Goal: Check status: Check status

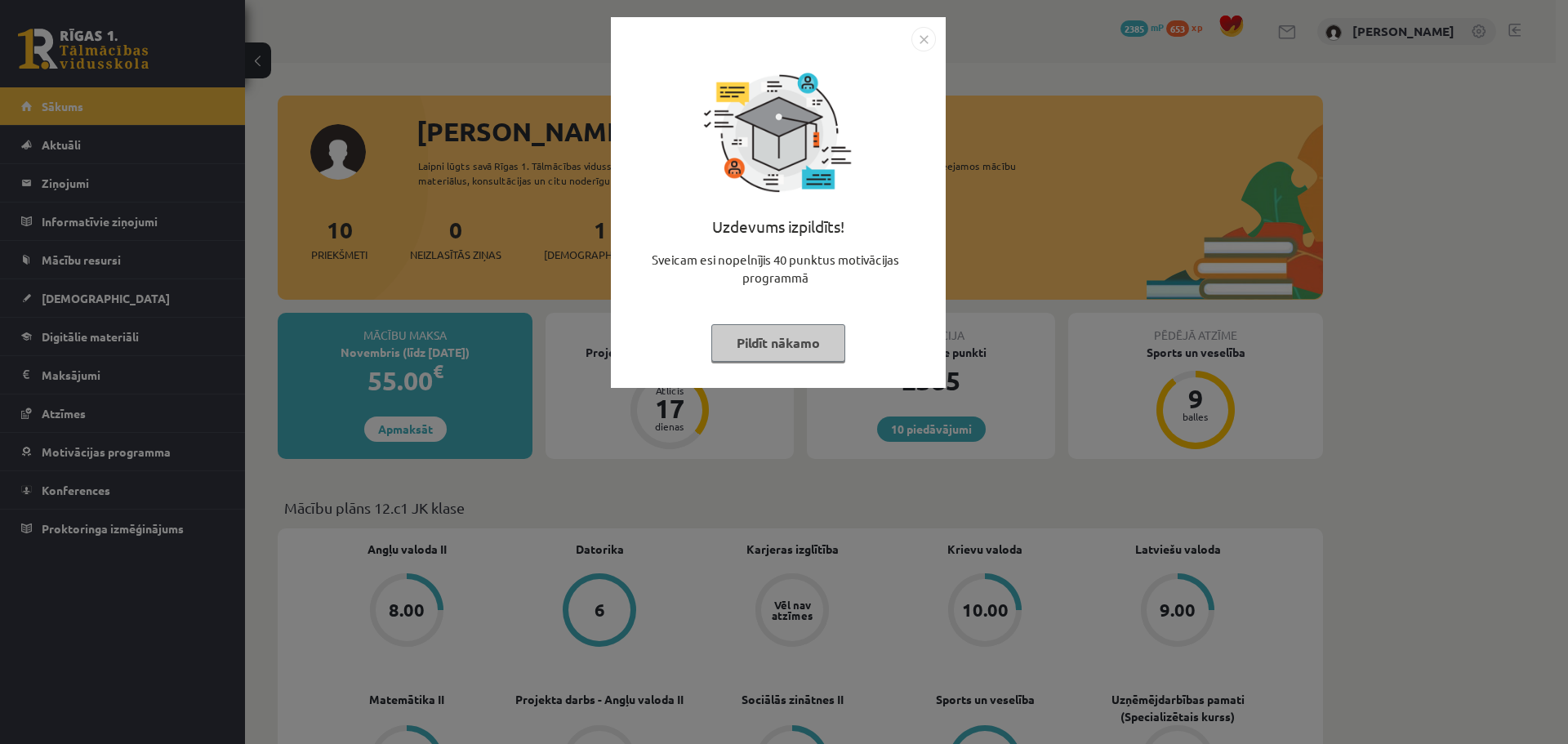
click at [920, 35] on img "Close" at bounding box center [924, 39] width 24 height 24
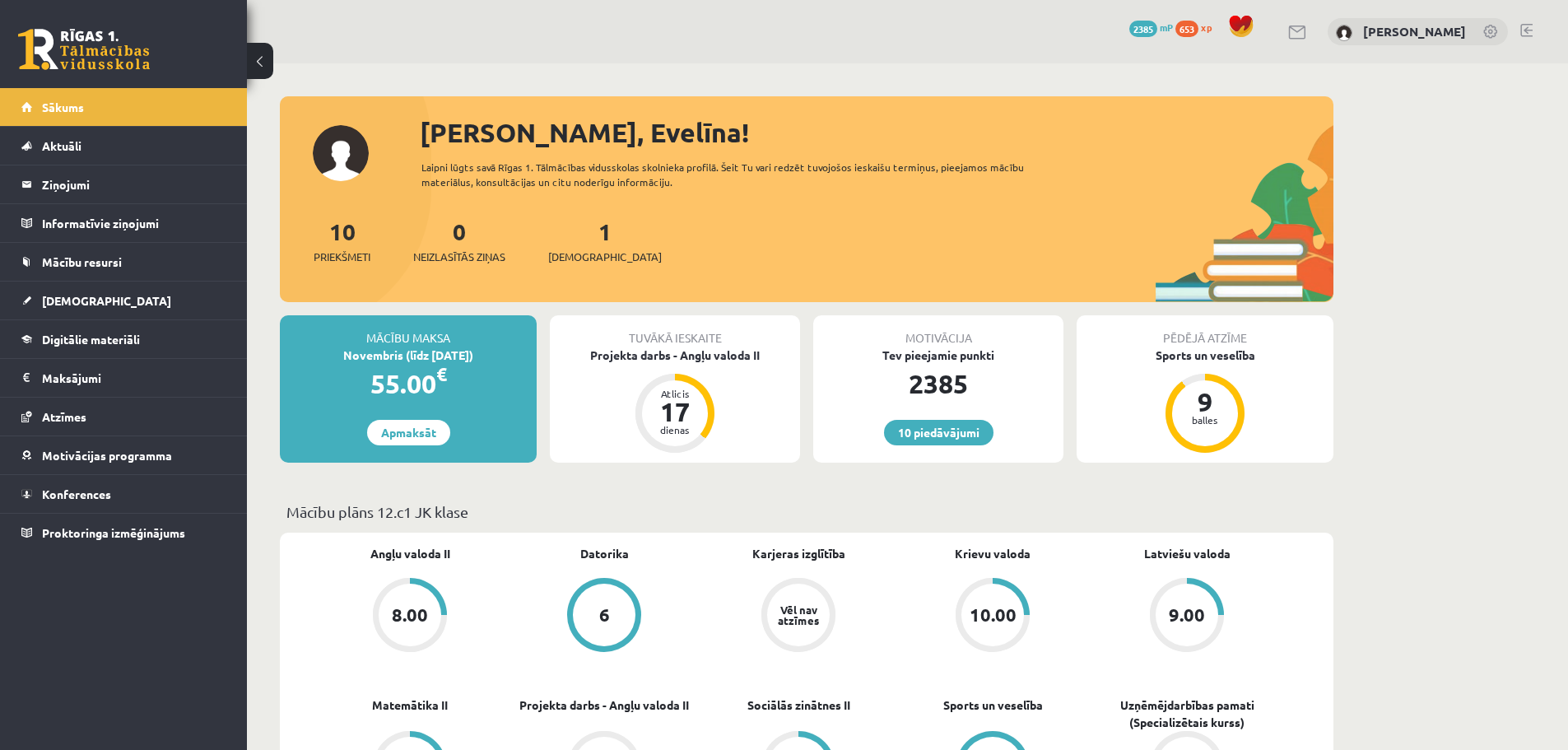
click at [409, 614] on div "8.00" at bounding box center [410, 614] width 37 height 18
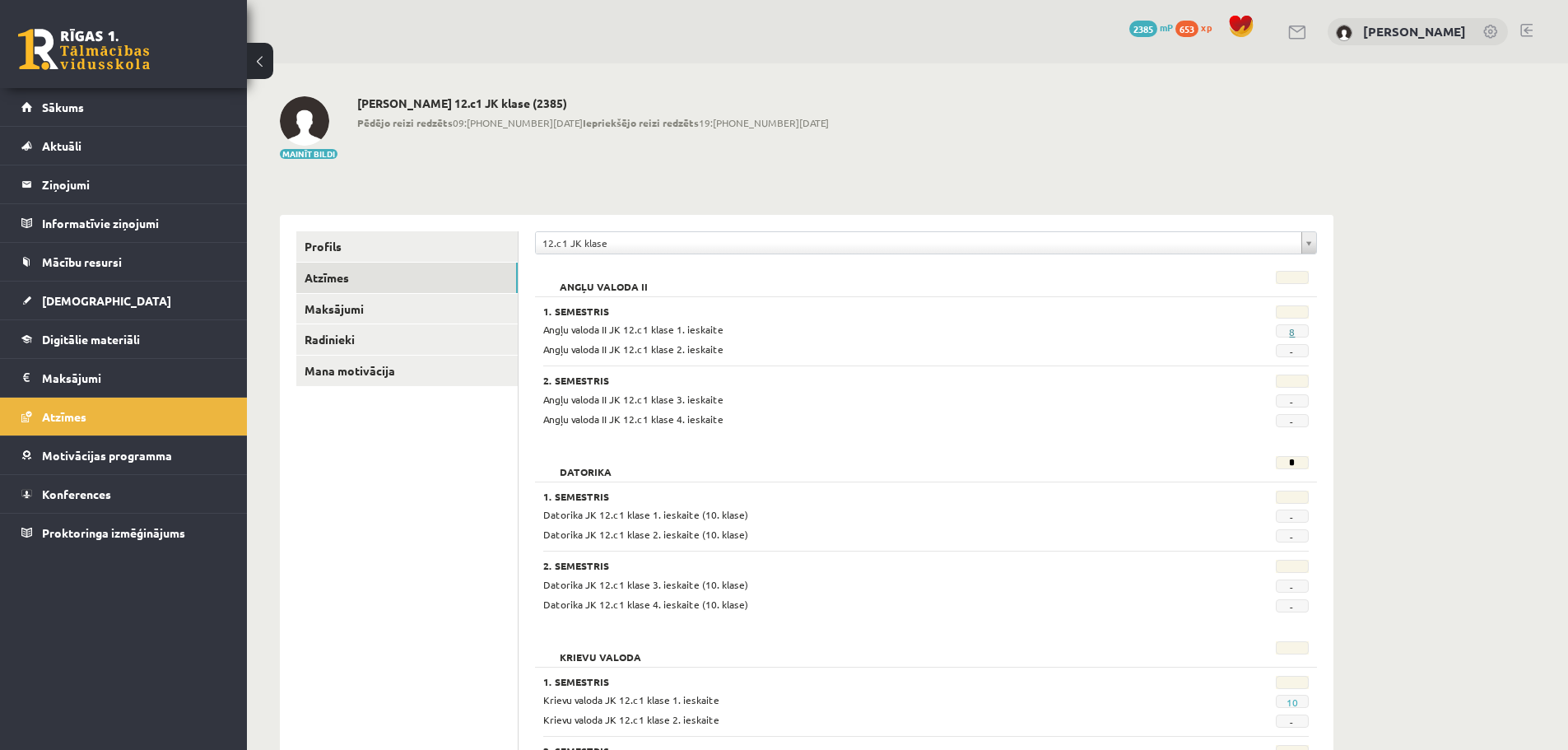
click at [1295, 332] on link "8" at bounding box center [1292, 331] width 6 height 13
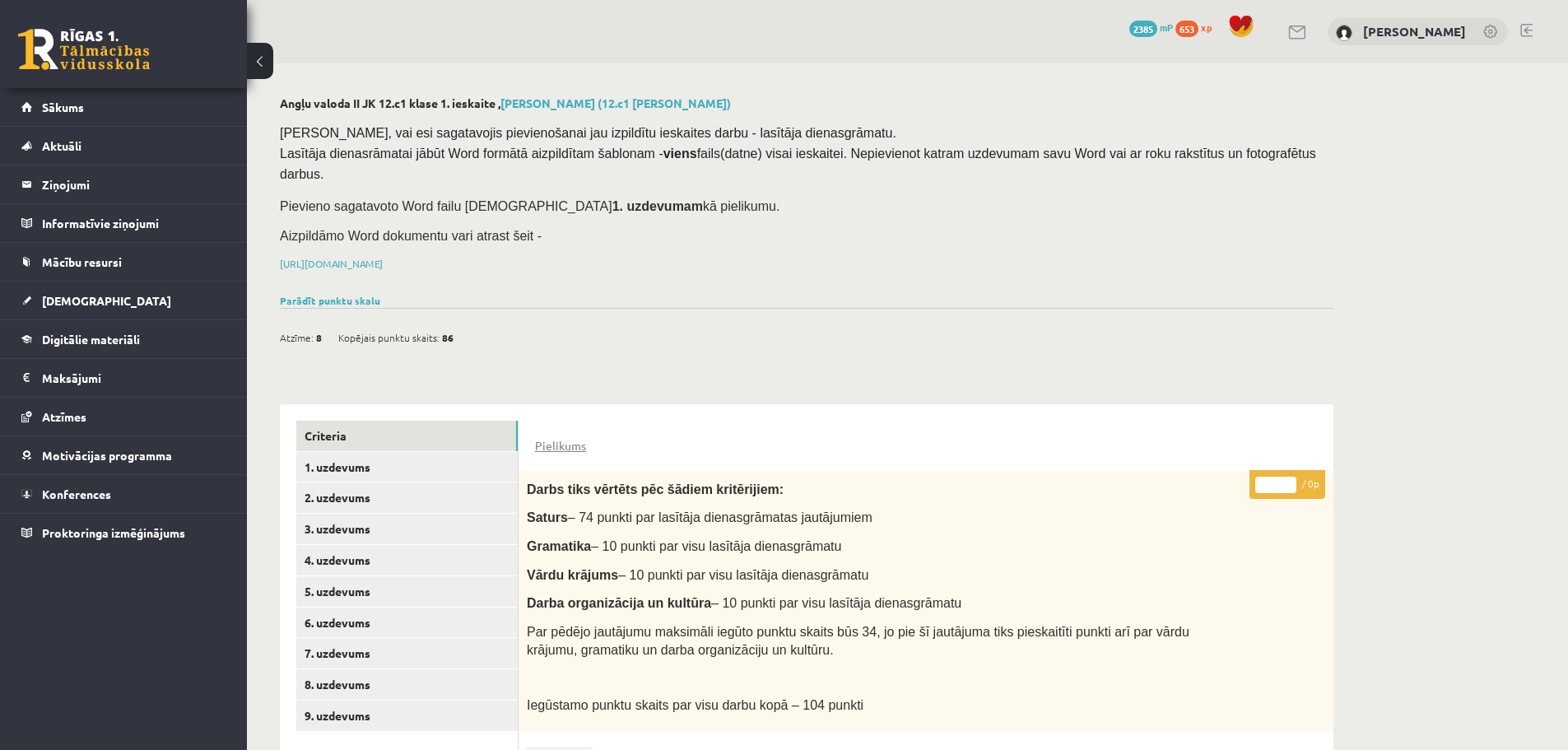
scroll to position [258, 0]
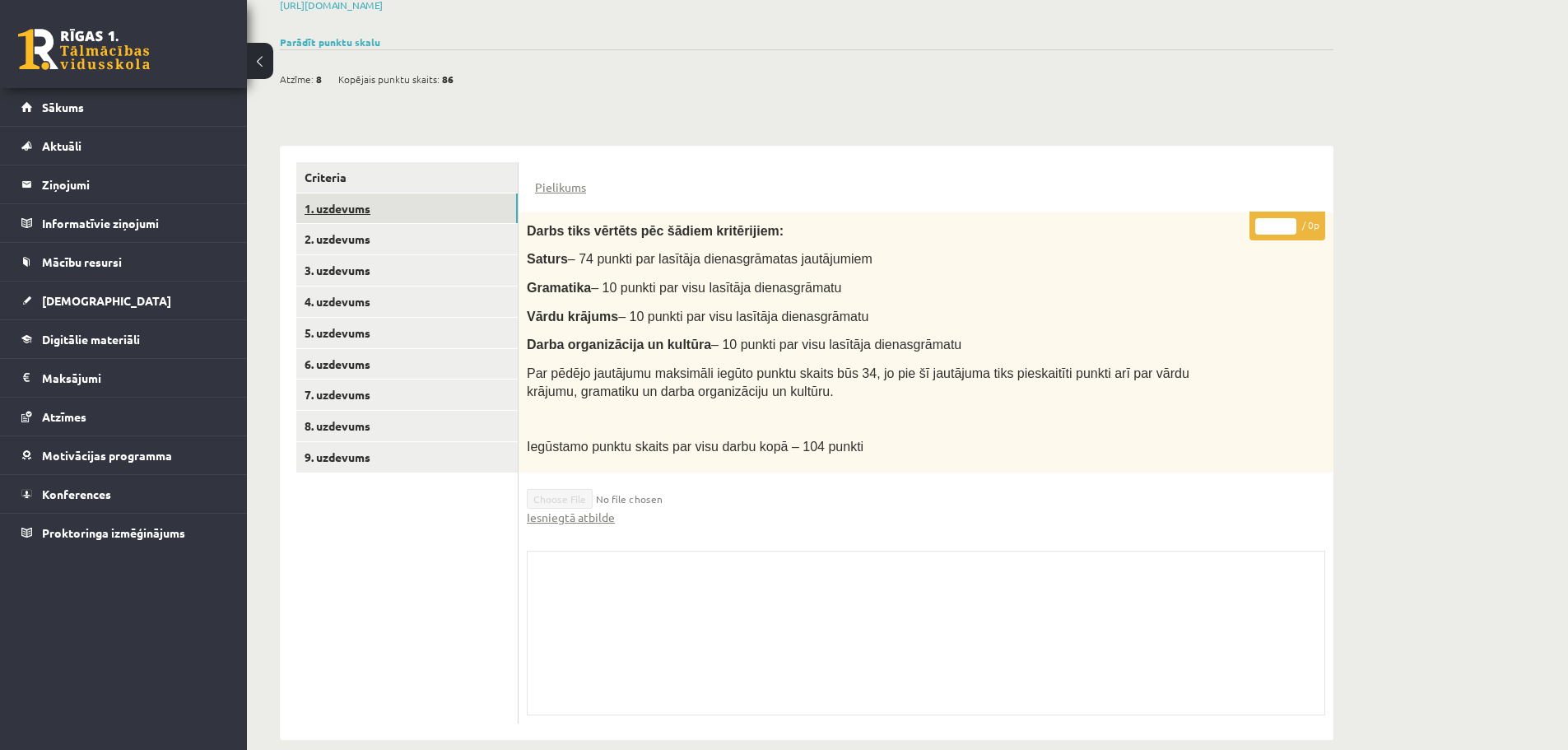
click at [371, 193] on link "1. uzdevums" at bounding box center [407, 208] width 221 height 30
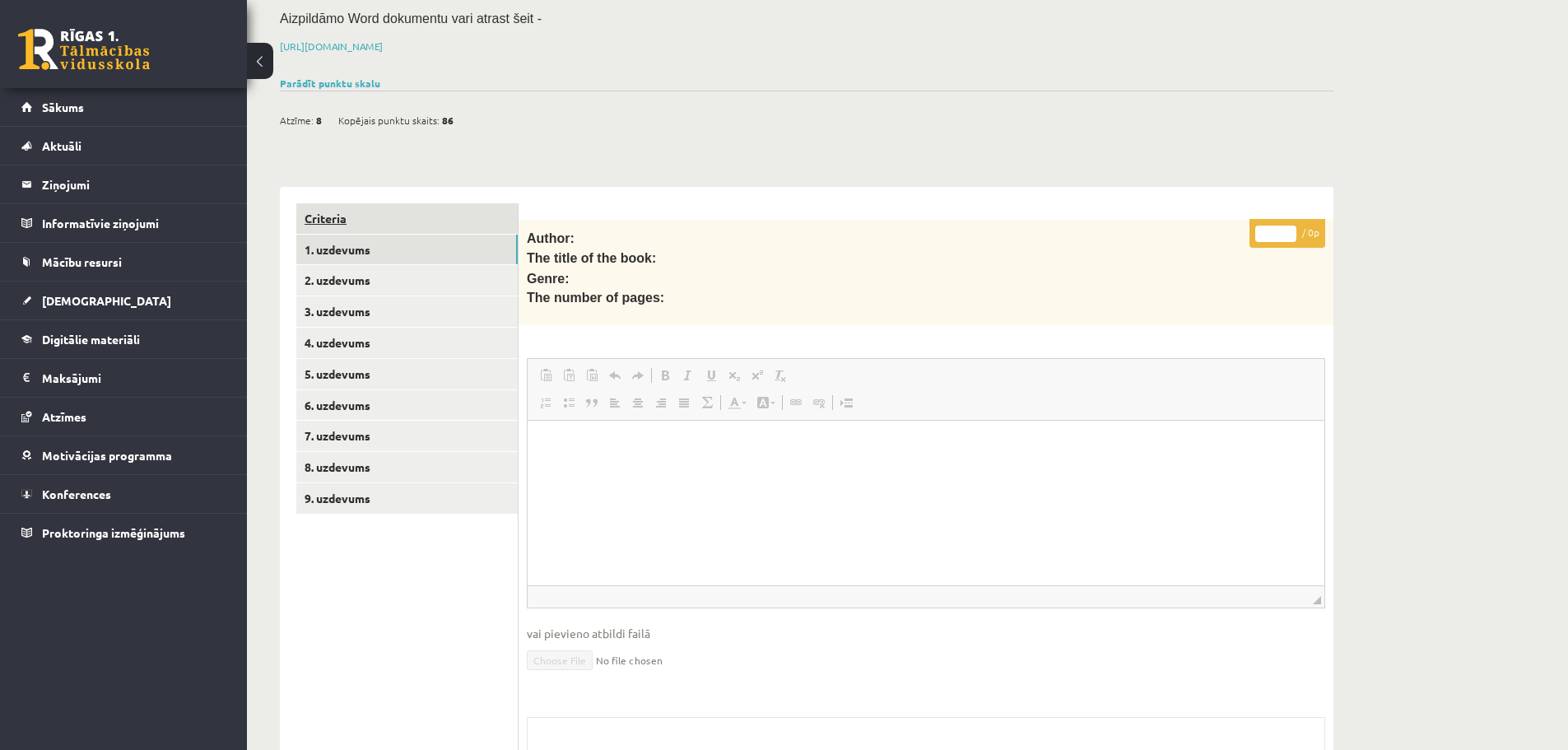
scroll to position [0, 0]
click at [431, 265] on link "2. uzdevums" at bounding box center [407, 280] width 221 height 30
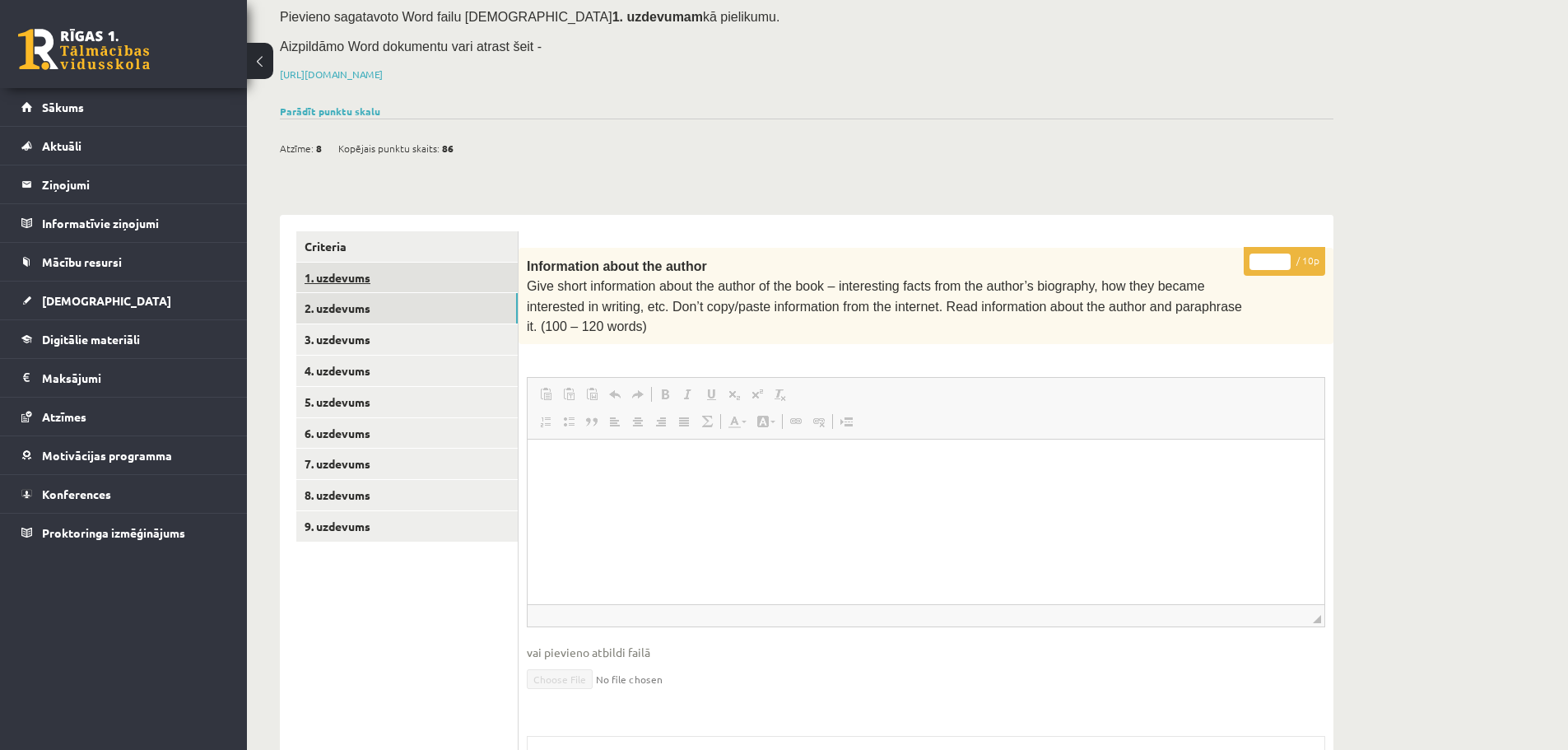
click at [421, 263] on link "1. uzdevums" at bounding box center [407, 278] width 221 height 30
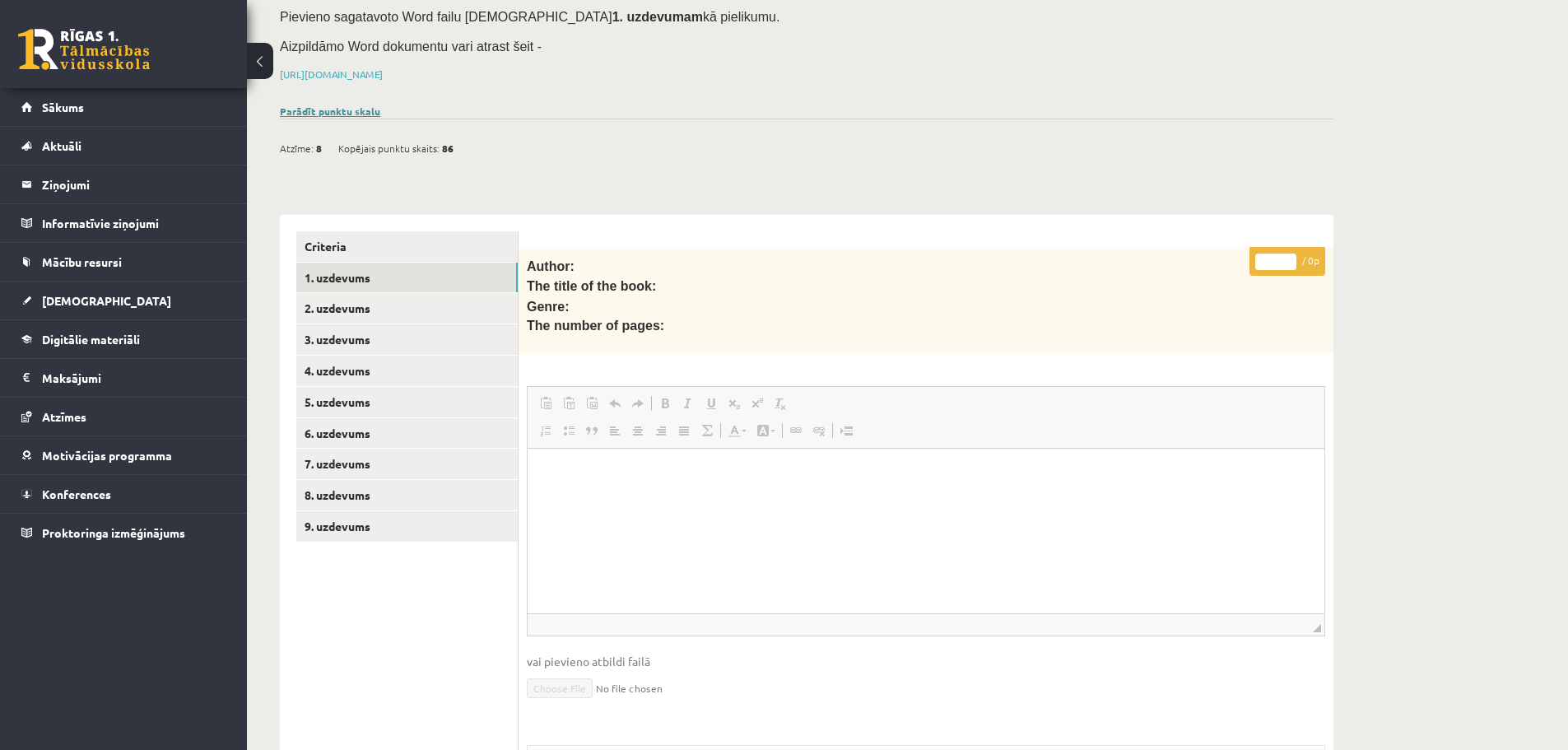
click at [333, 104] on link "Parādīt punktu skalu" at bounding box center [330, 110] width 100 height 13
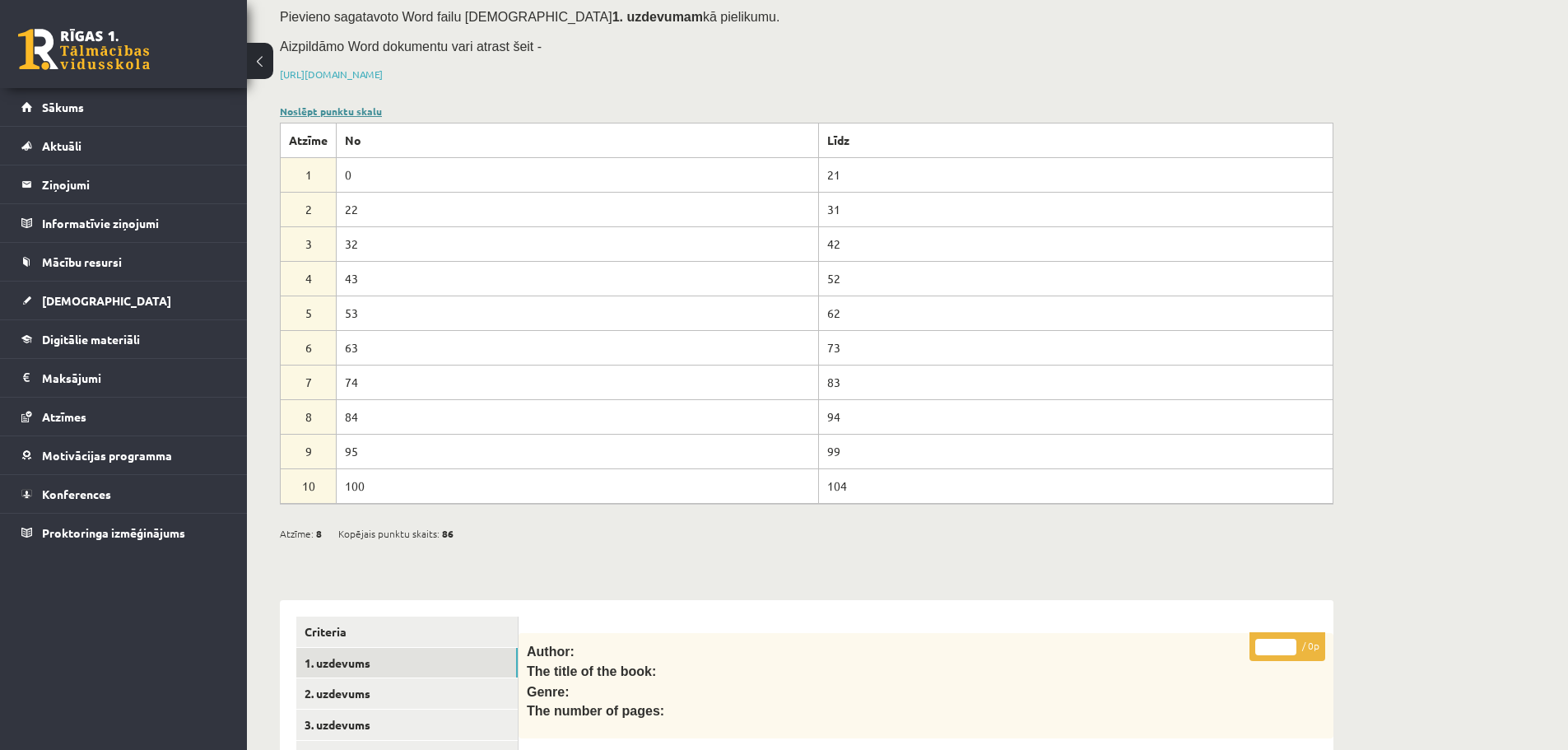
click at [334, 104] on link "Noslēpt punktu skalu" at bounding box center [331, 110] width 102 height 13
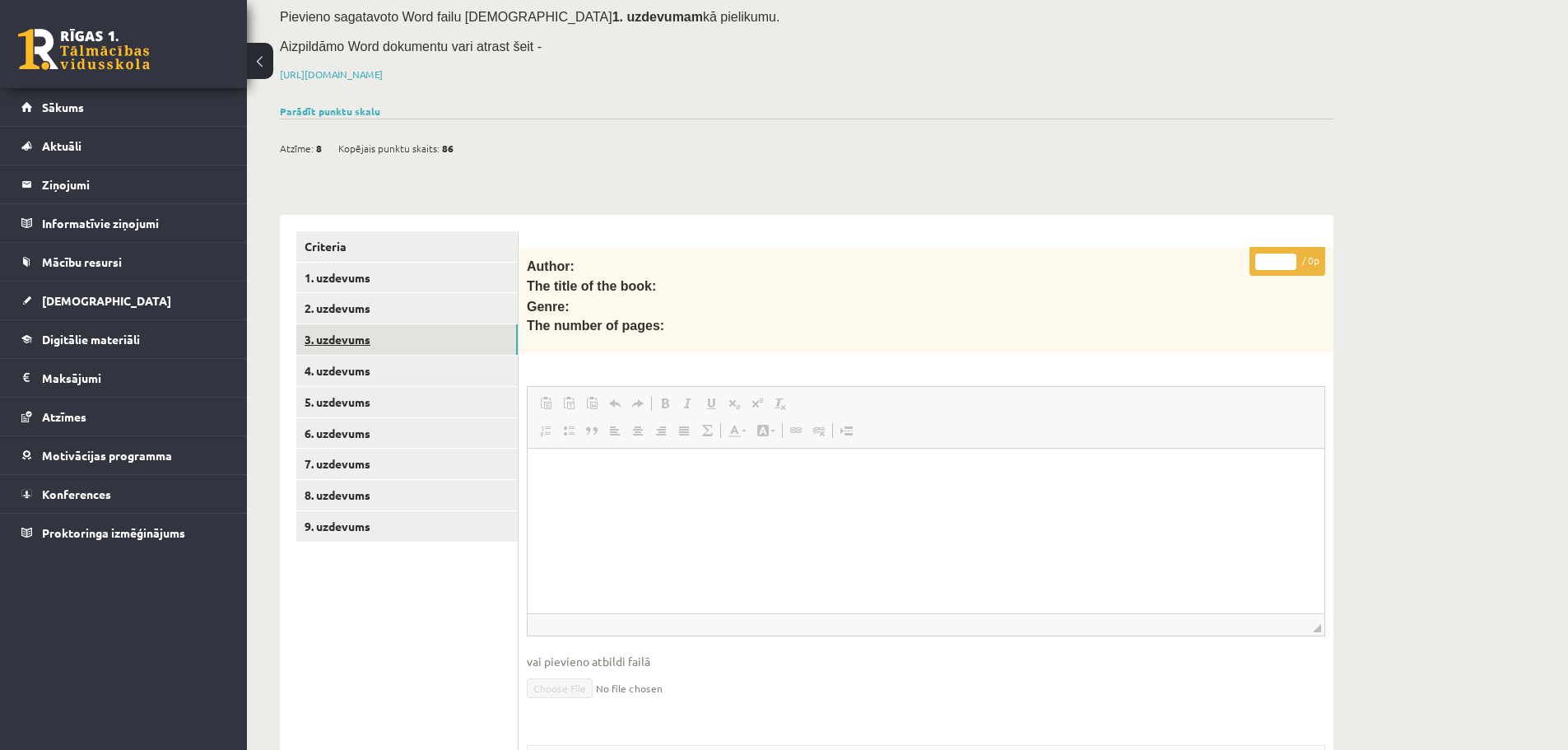
click at [414, 325] on link "3. uzdevums" at bounding box center [407, 339] width 221 height 30
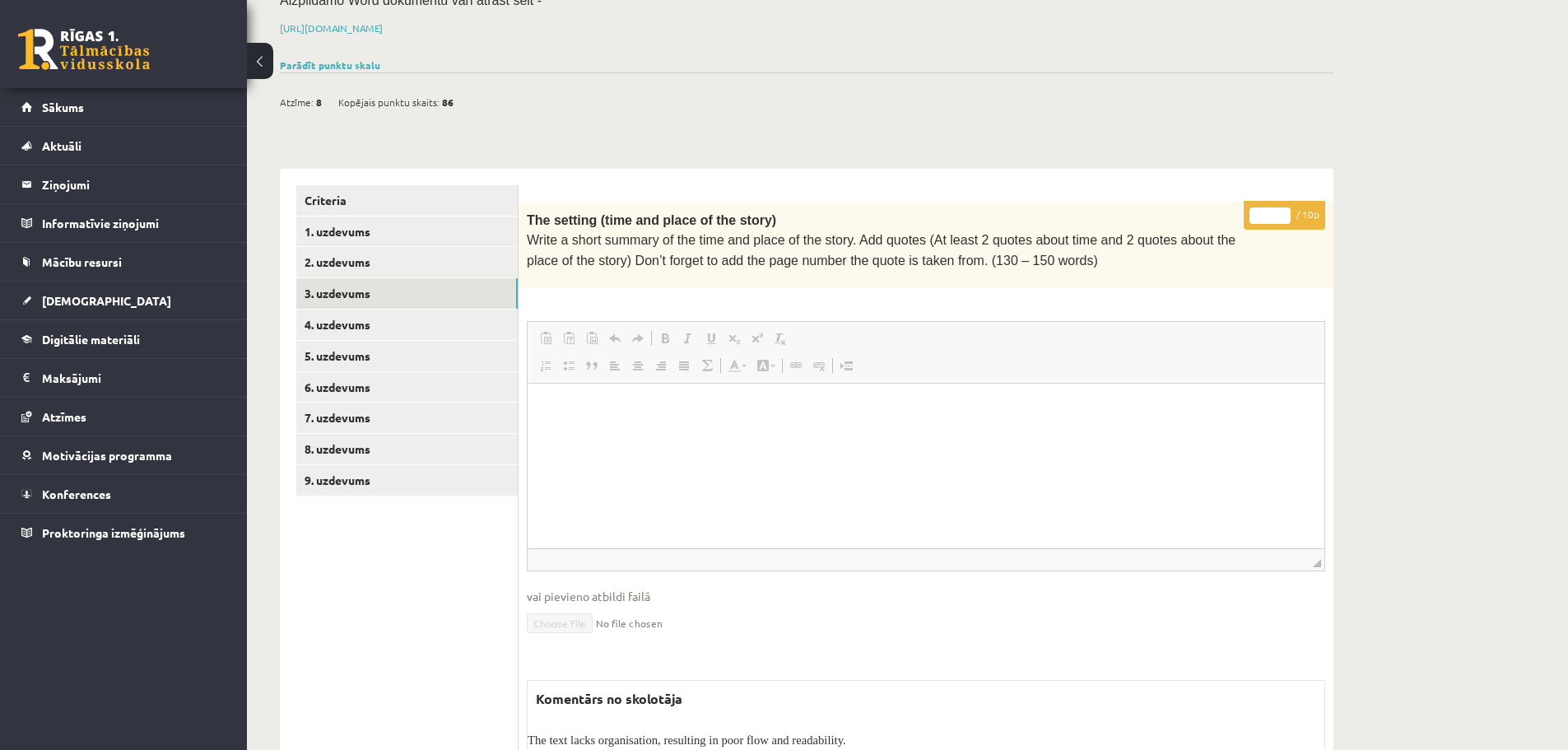
scroll to position [233, 0]
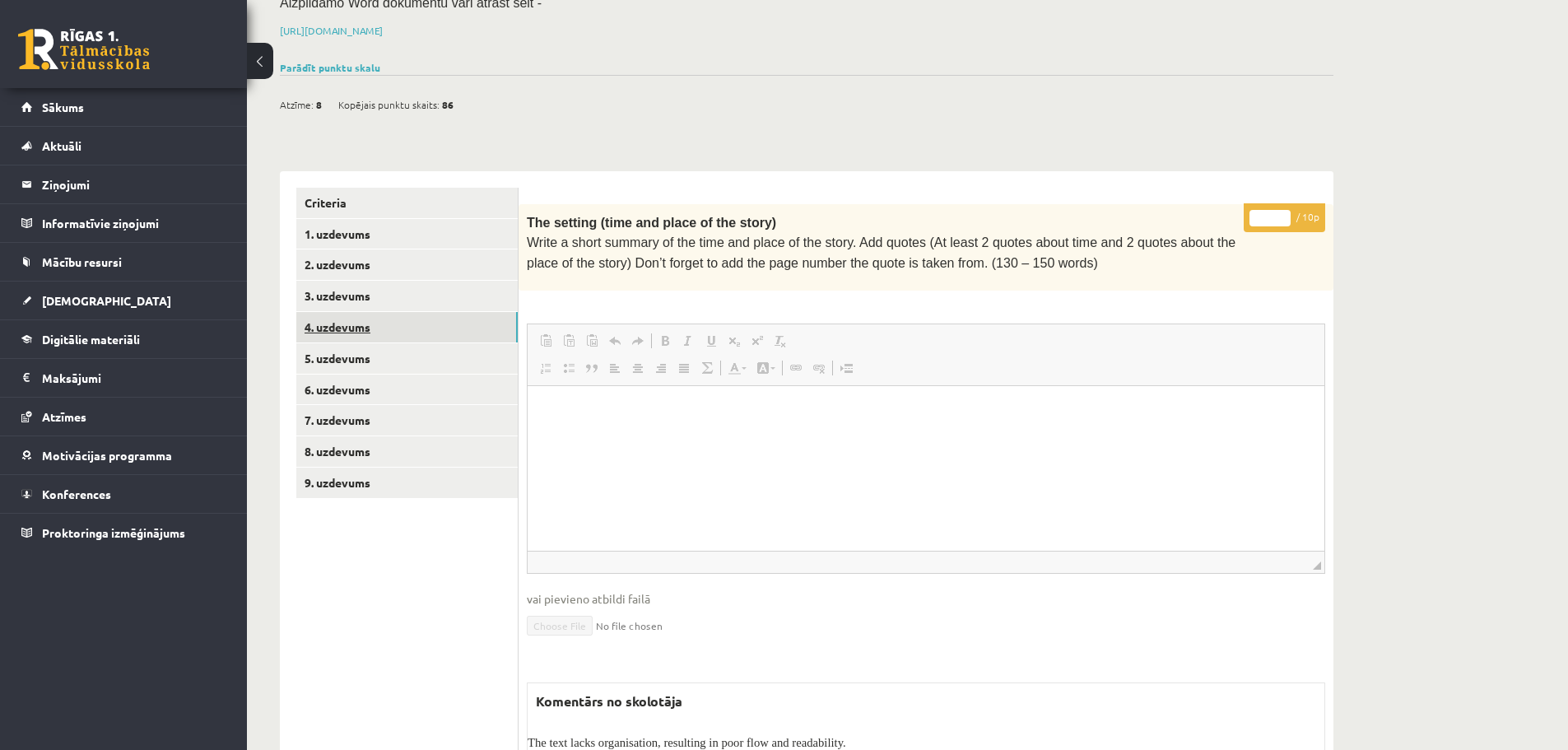
click at [420, 312] on link "4. uzdevums" at bounding box center [407, 327] width 221 height 30
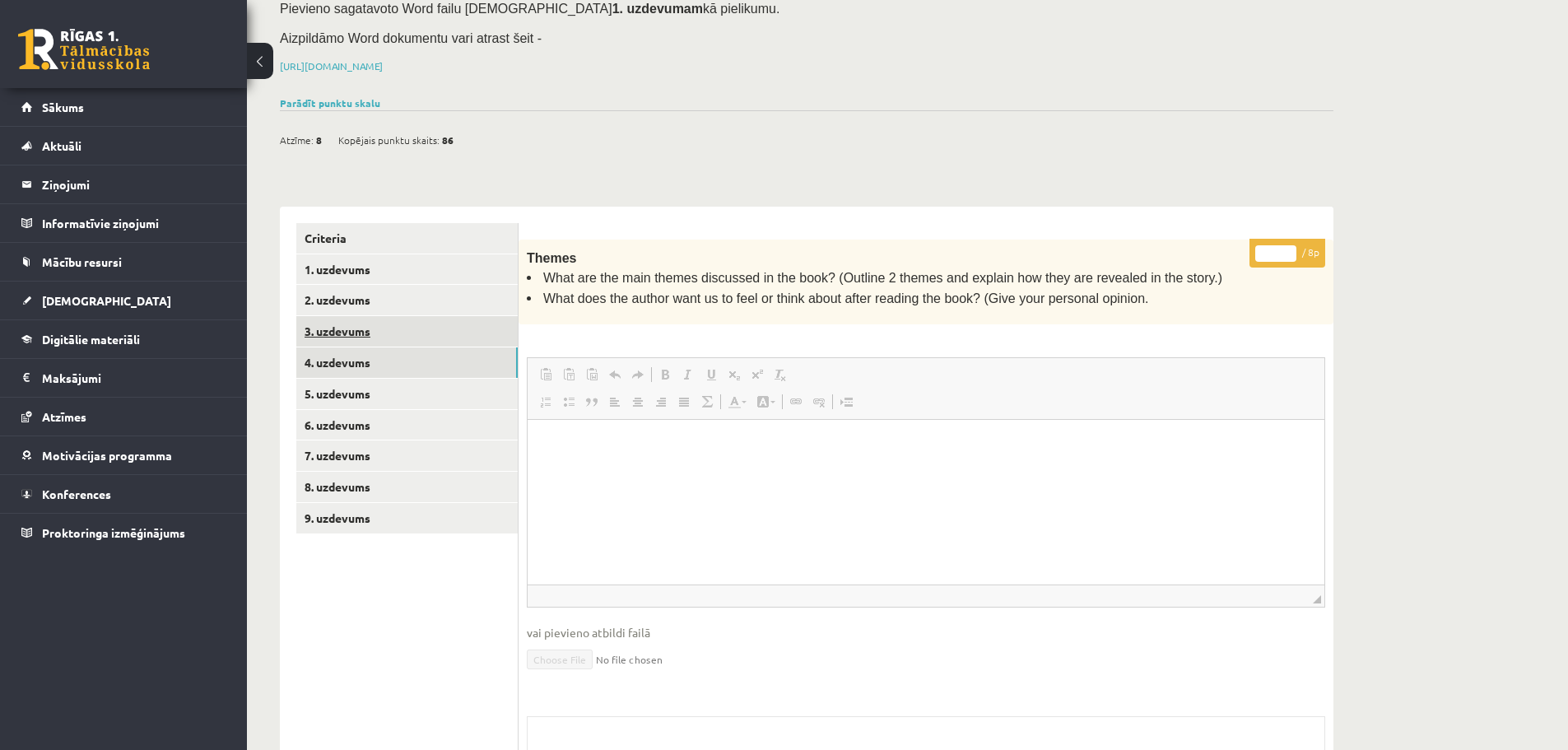
scroll to position [0, 0]
click at [466, 378] on link "5. uzdevums" at bounding box center [407, 393] width 221 height 30
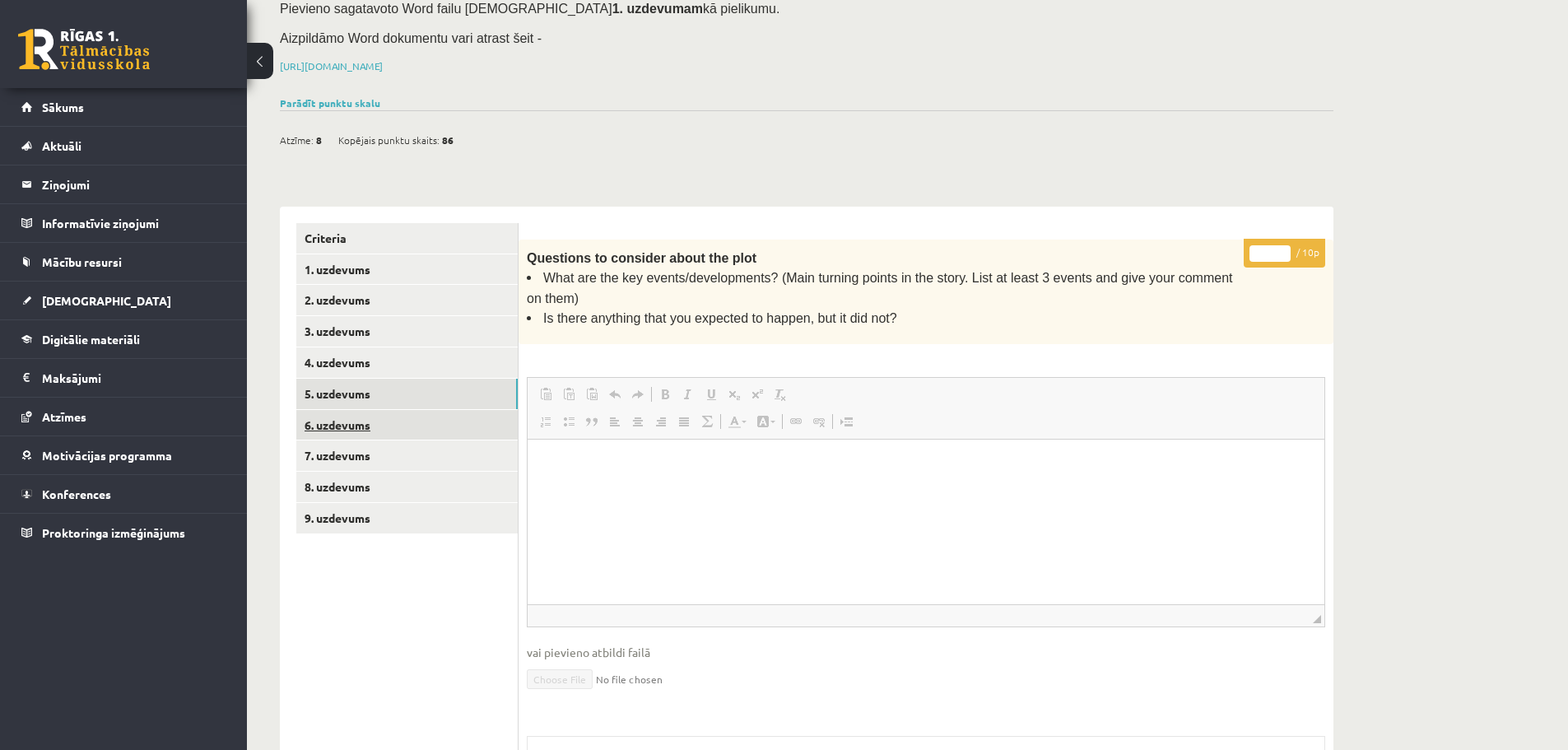
click at [466, 410] on link "6. uzdevums" at bounding box center [407, 425] width 221 height 30
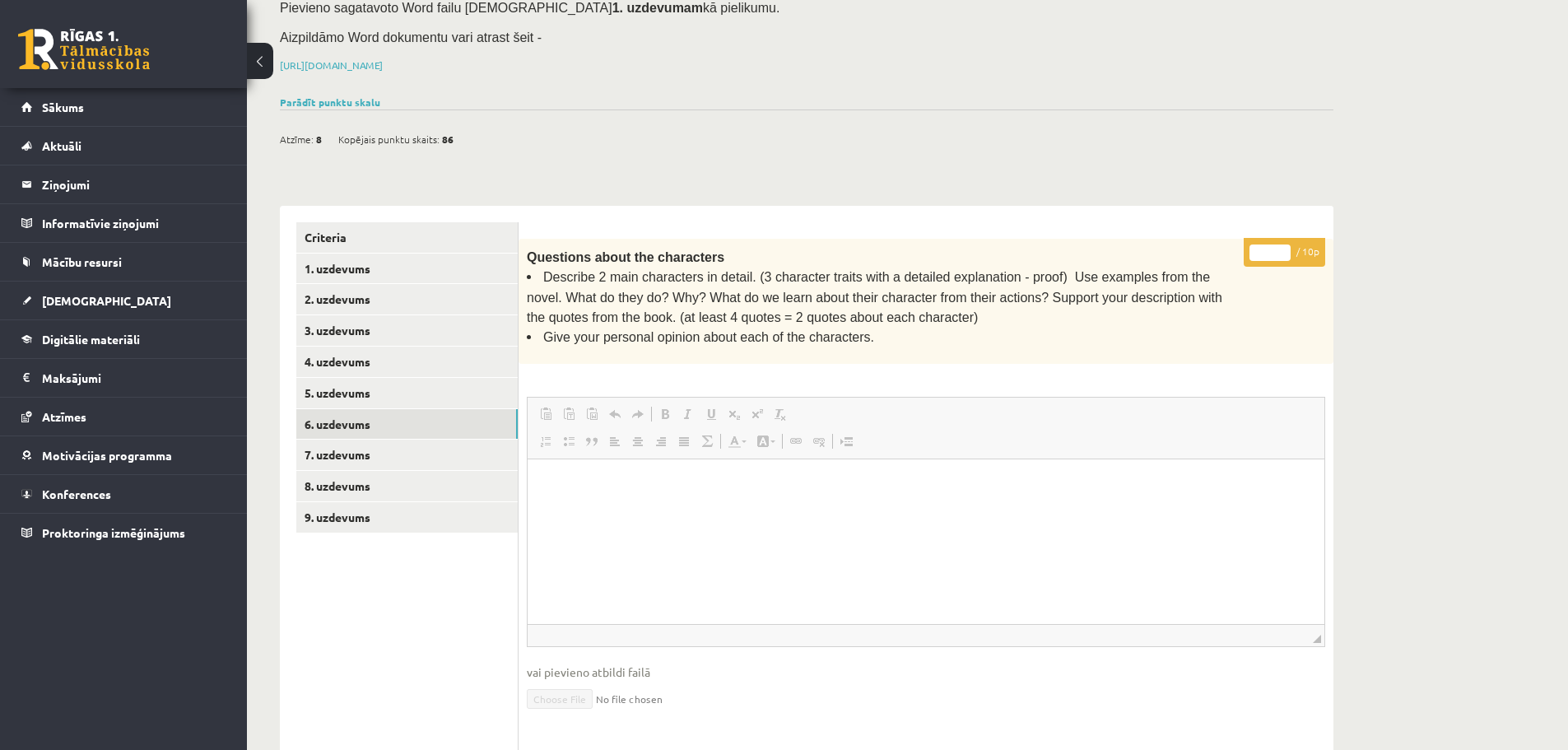
scroll to position [196, 0]
click at [478, 442] on link "7. uzdevums" at bounding box center [407, 457] width 221 height 30
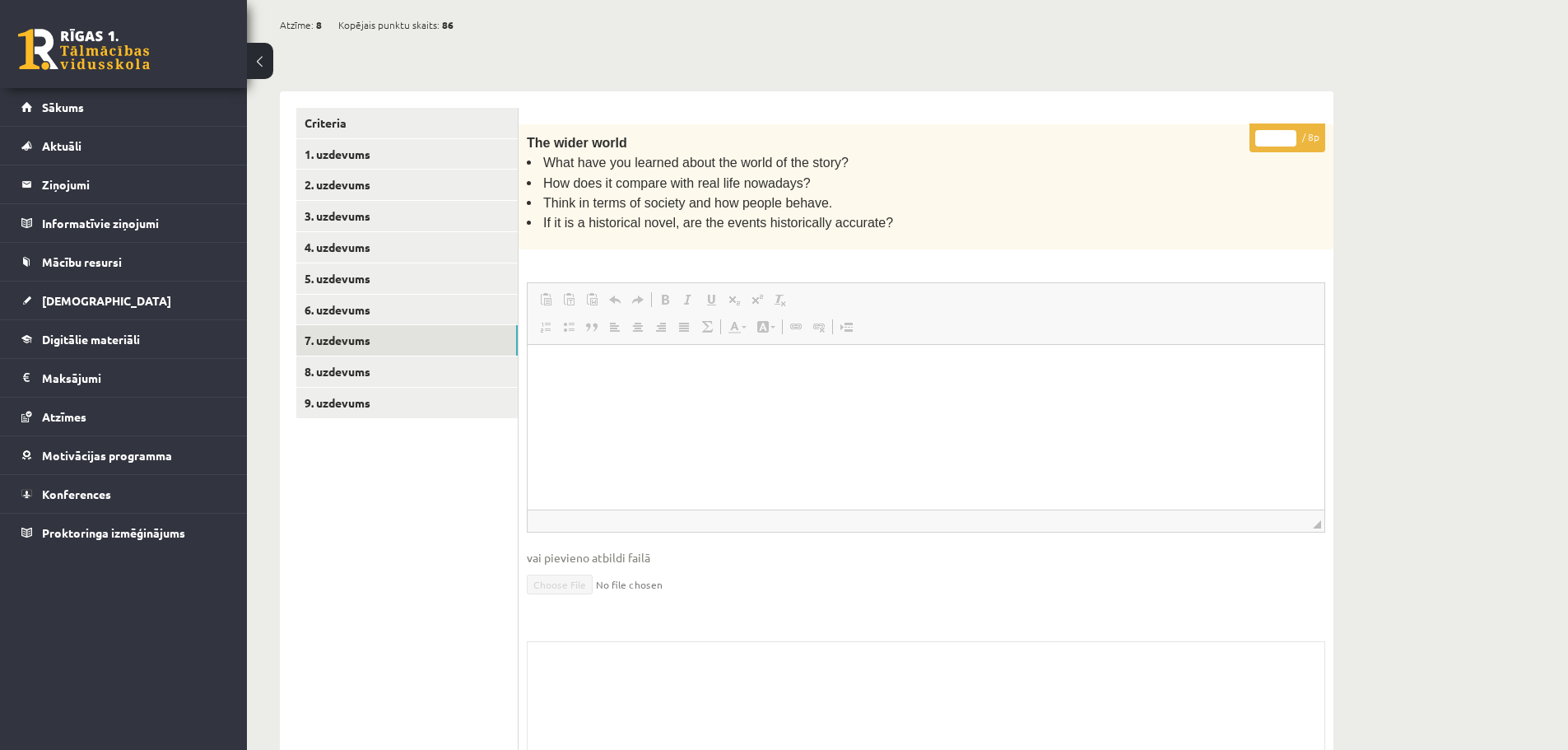
scroll to position [266, 0]
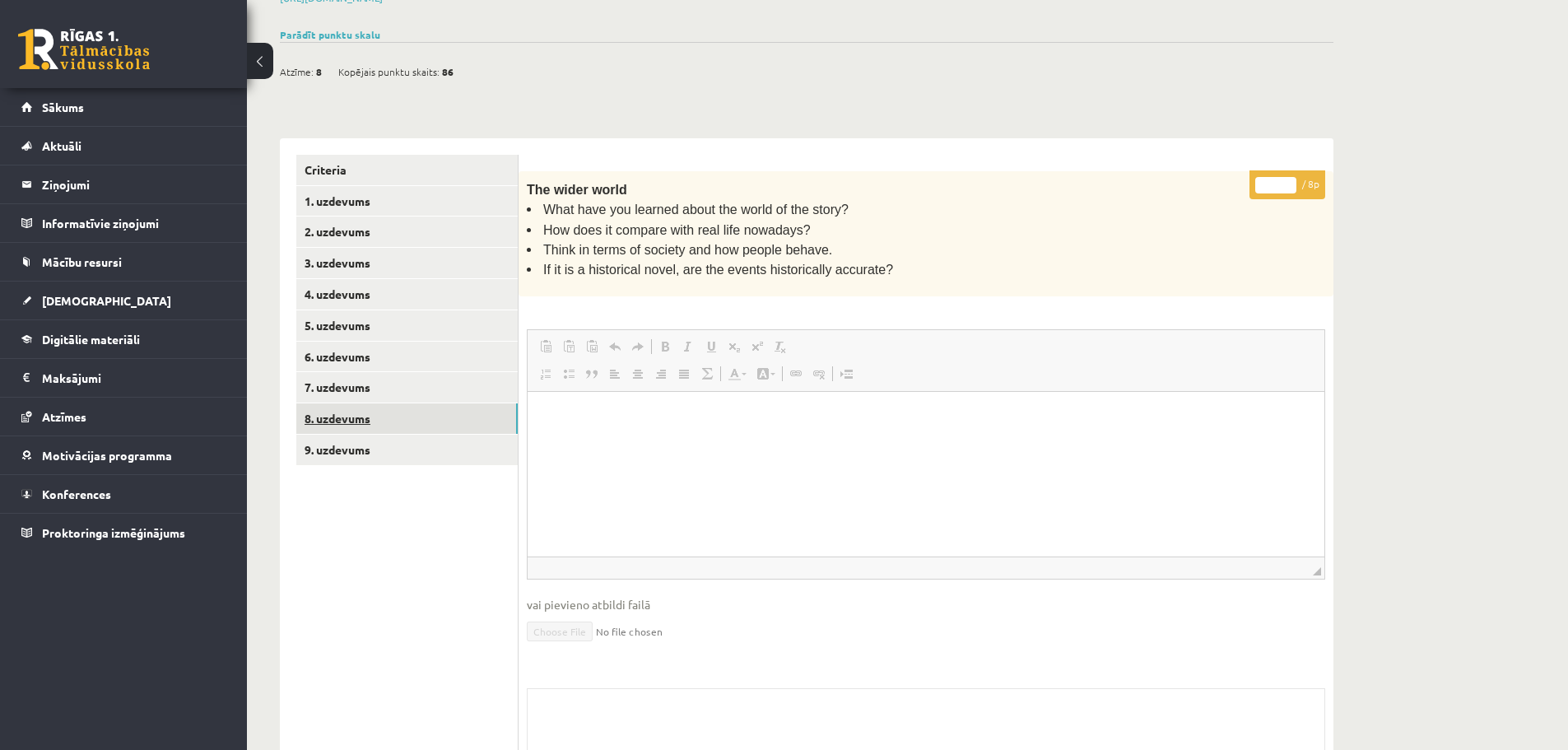
click at [393, 404] on link "8. uzdevums" at bounding box center [407, 419] width 221 height 30
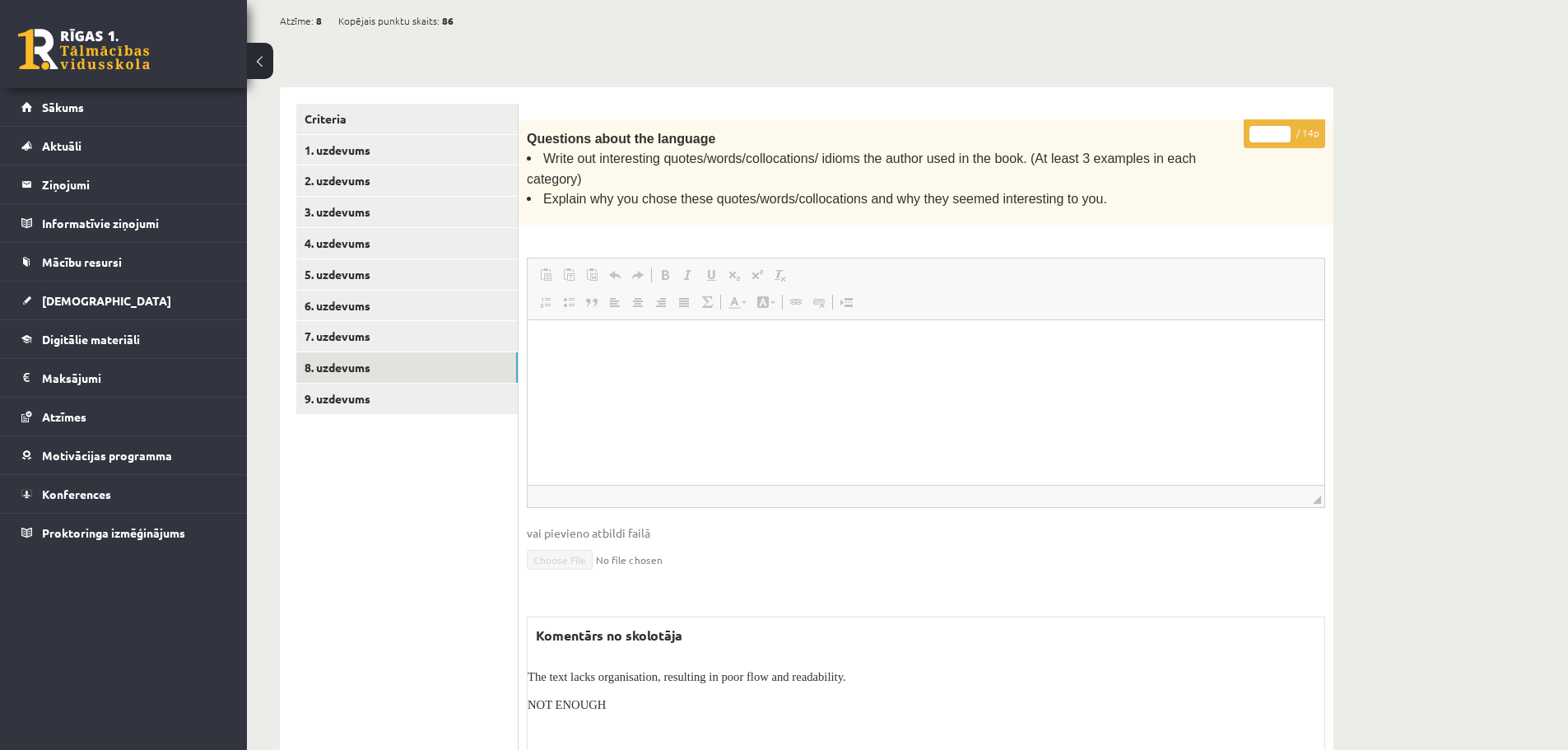
scroll to position [361, 0]
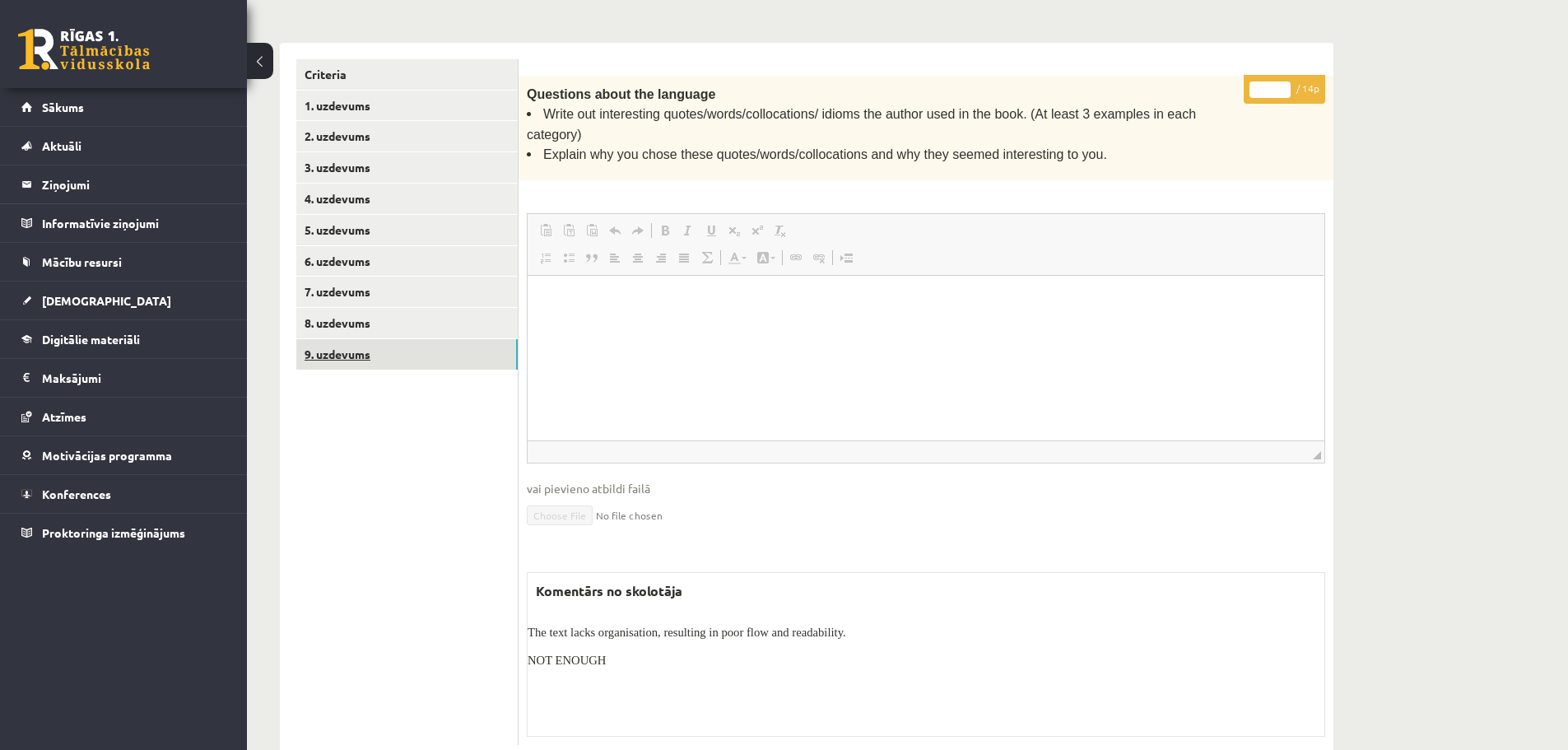
click at [427, 339] on link "9. uzdevums" at bounding box center [407, 354] width 221 height 30
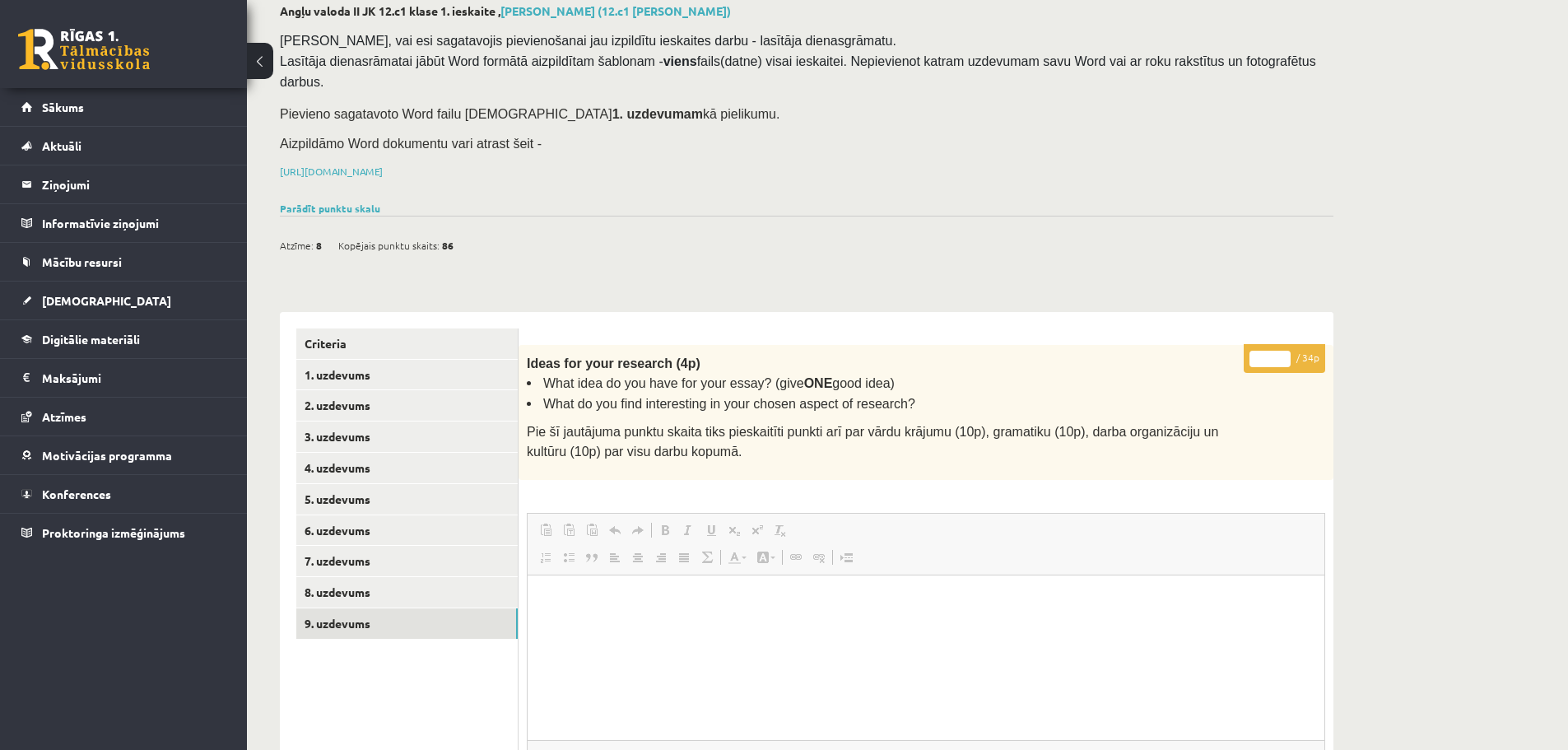
scroll to position [0, 0]
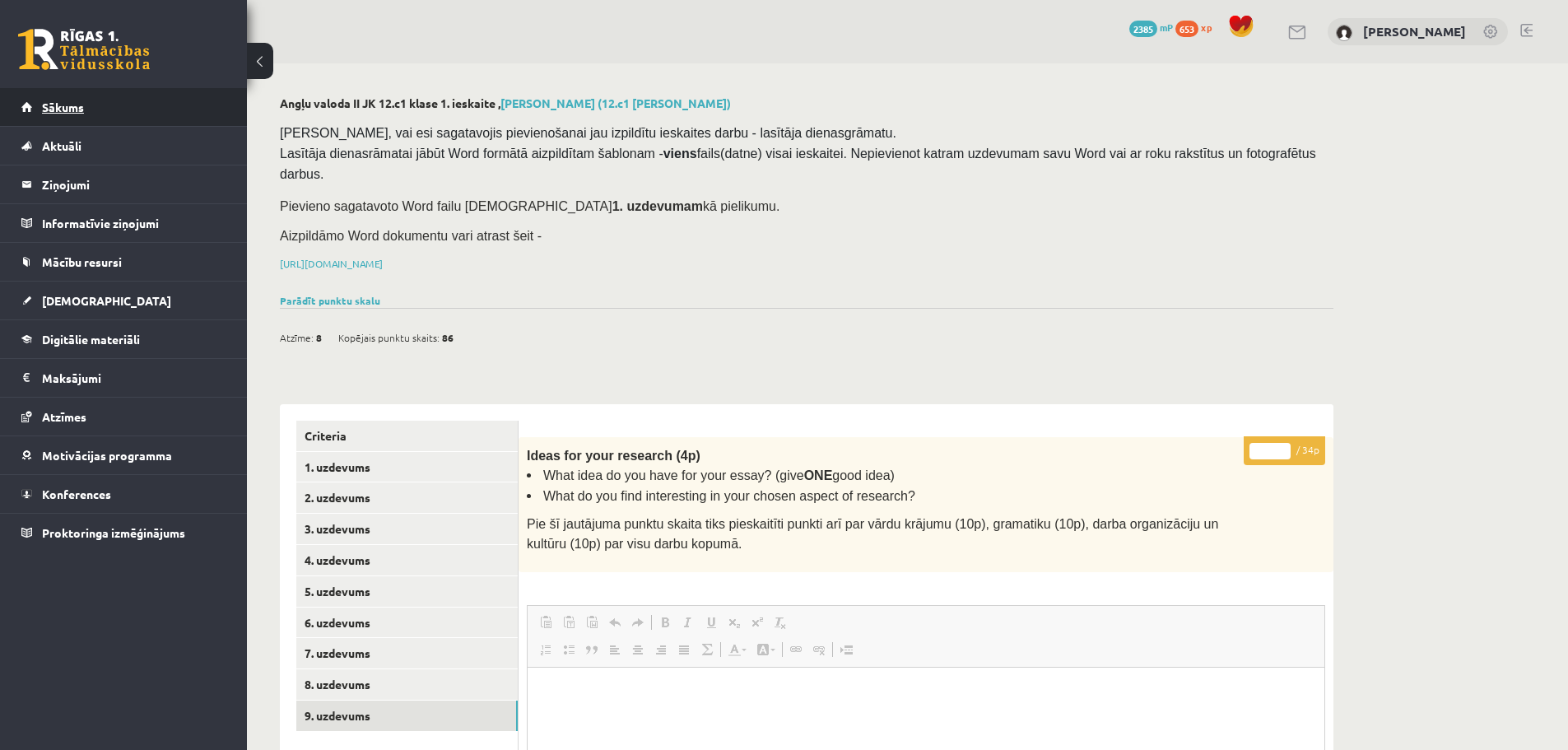
click at [175, 113] on link "Sākums" at bounding box center [124, 107] width 205 height 38
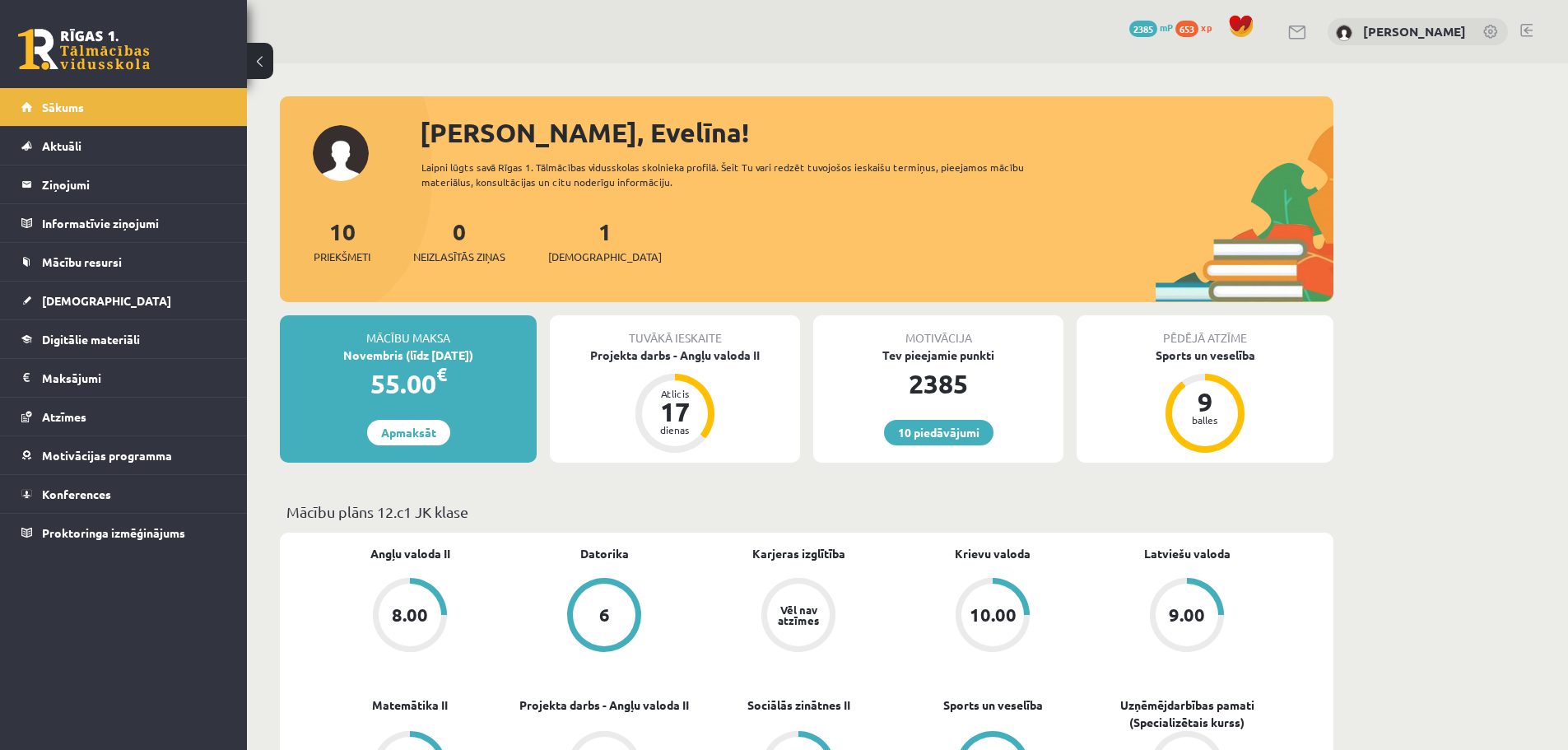
click at [1523, 34] on link at bounding box center [1526, 30] width 12 height 13
